Goal: Task Accomplishment & Management: Manage account settings

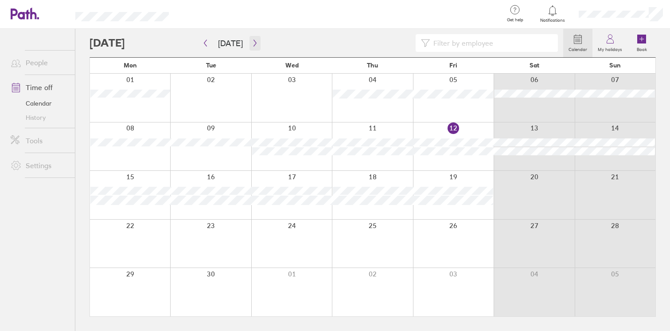
click at [255, 38] on button "button" at bounding box center [255, 43] width 11 height 15
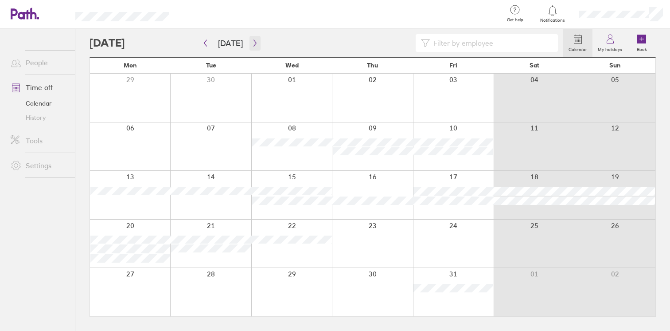
click at [250, 42] on button "button" at bounding box center [255, 43] width 11 height 15
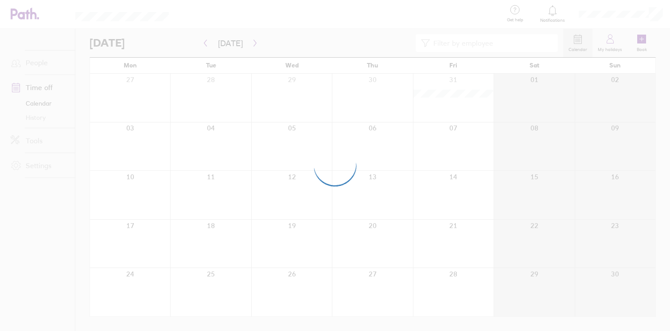
click at [206, 41] on div at bounding box center [335, 165] width 670 height 331
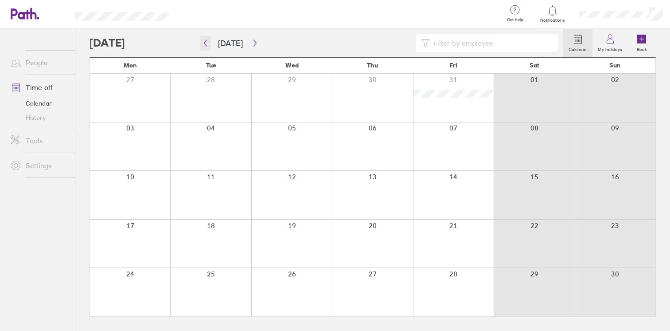
click at [206, 41] on icon "button" at bounding box center [205, 43] width 3 height 7
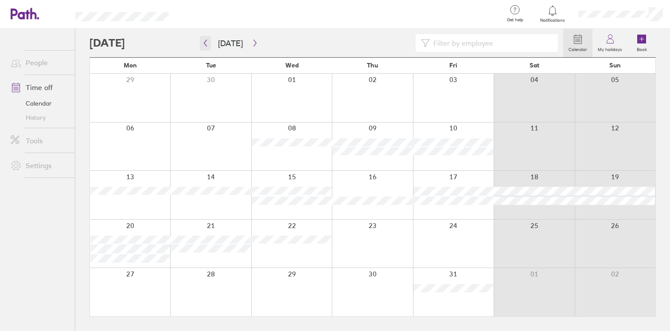
click at [206, 41] on icon "button" at bounding box center [205, 43] width 3 height 7
